Goal: Information Seeking & Learning: Learn about a topic

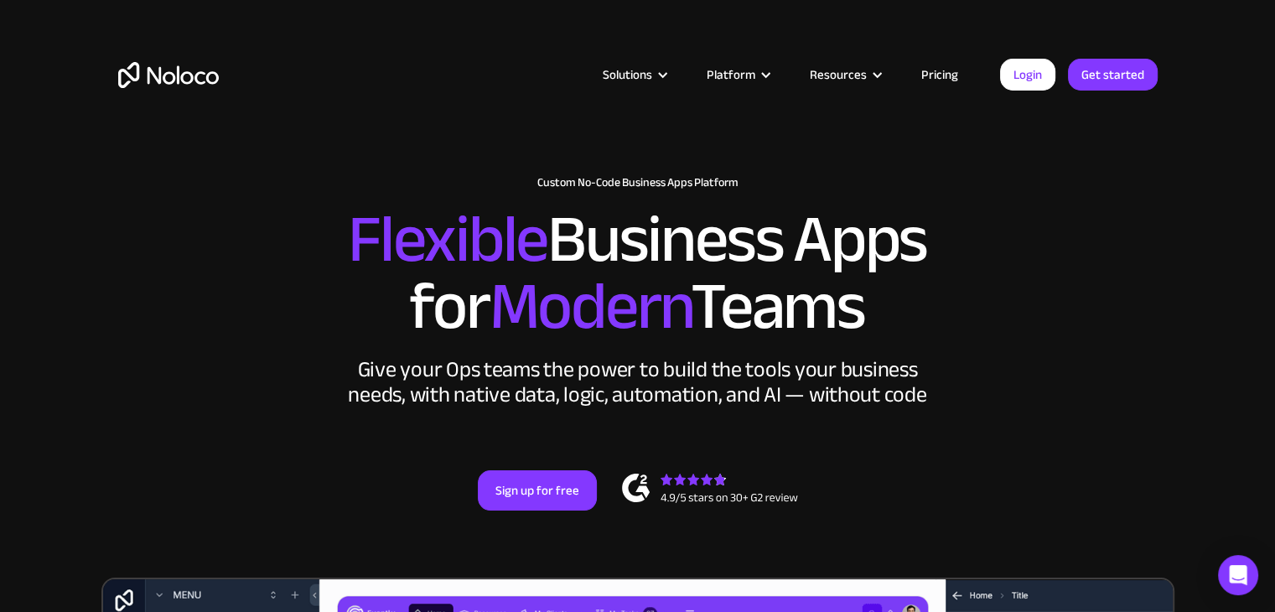
click at [963, 70] on link "Pricing" at bounding box center [940, 75] width 79 height 22
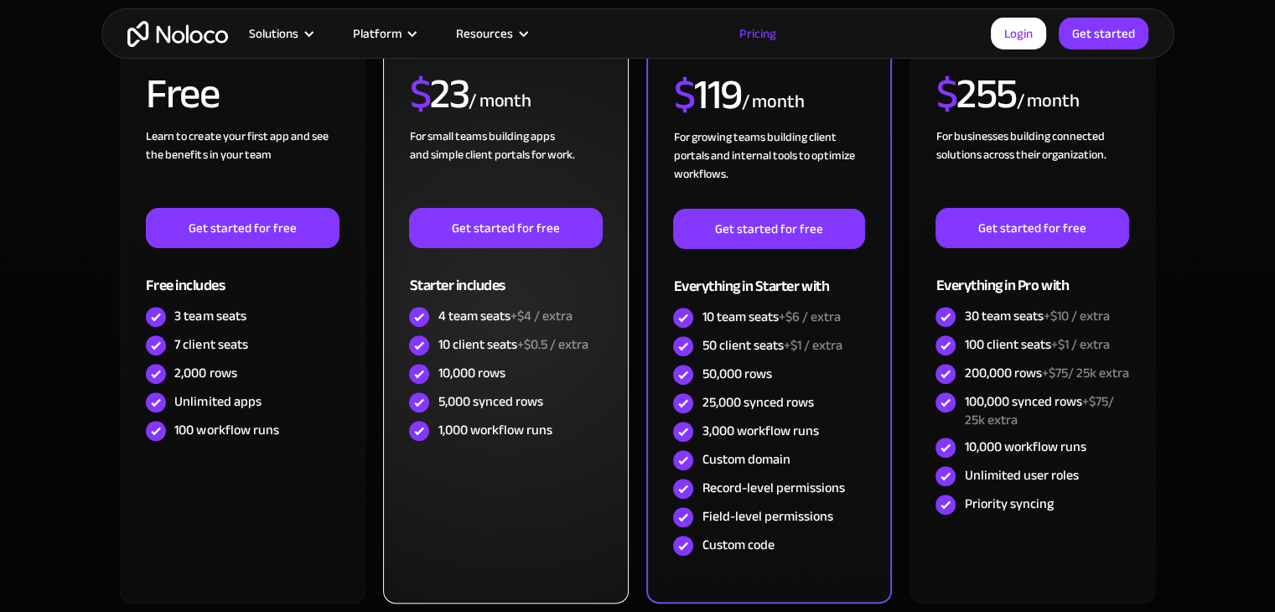
scroll to position [419, 0]
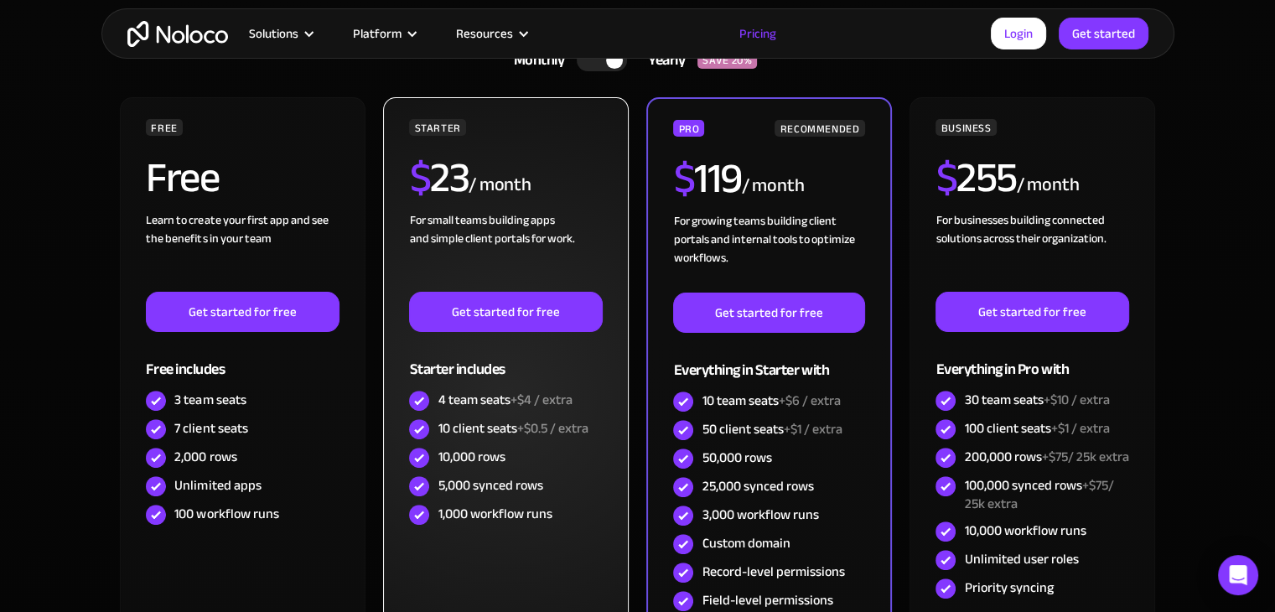
click at [603, 252] on div "STARTER $ 23 / month For small teams building apps and simple client portals fo…" at bounding box center [505, 392] width 245 height 590
